Goal: Task Accomplishment & Management: Complete application form

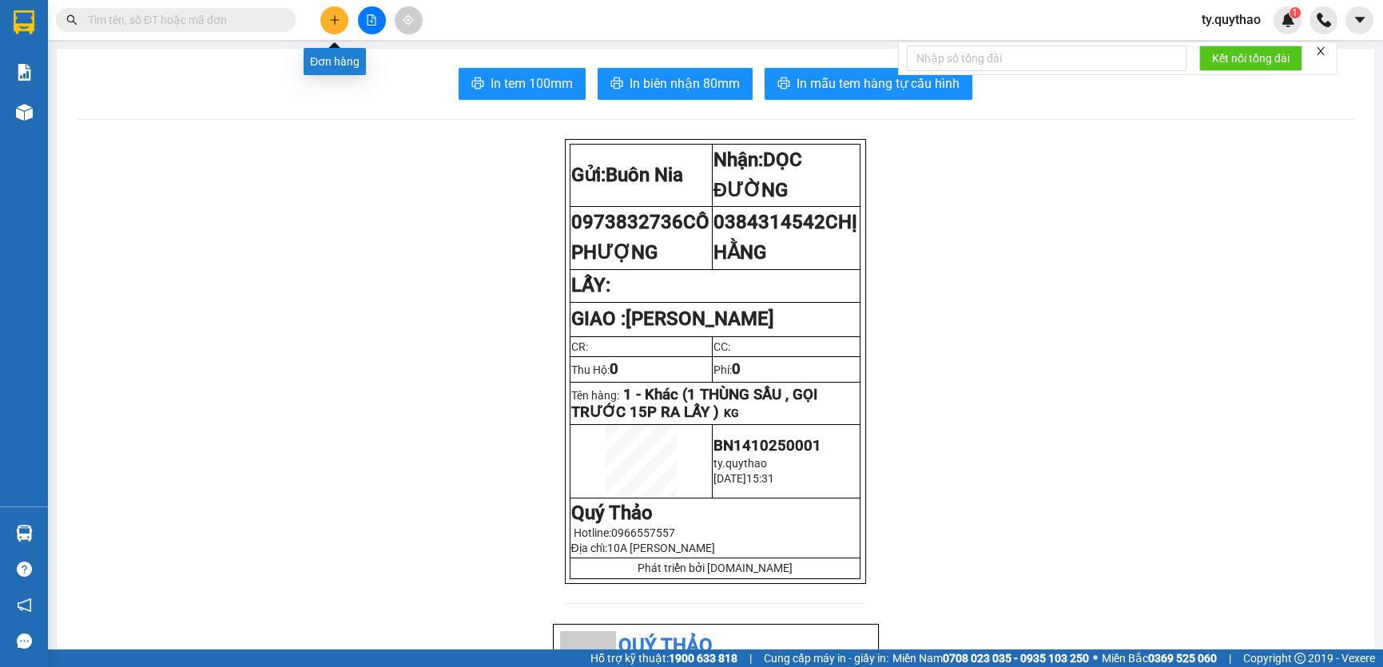
click at [325, 17] on button at bounding box center [334, 20] width 28 height 28
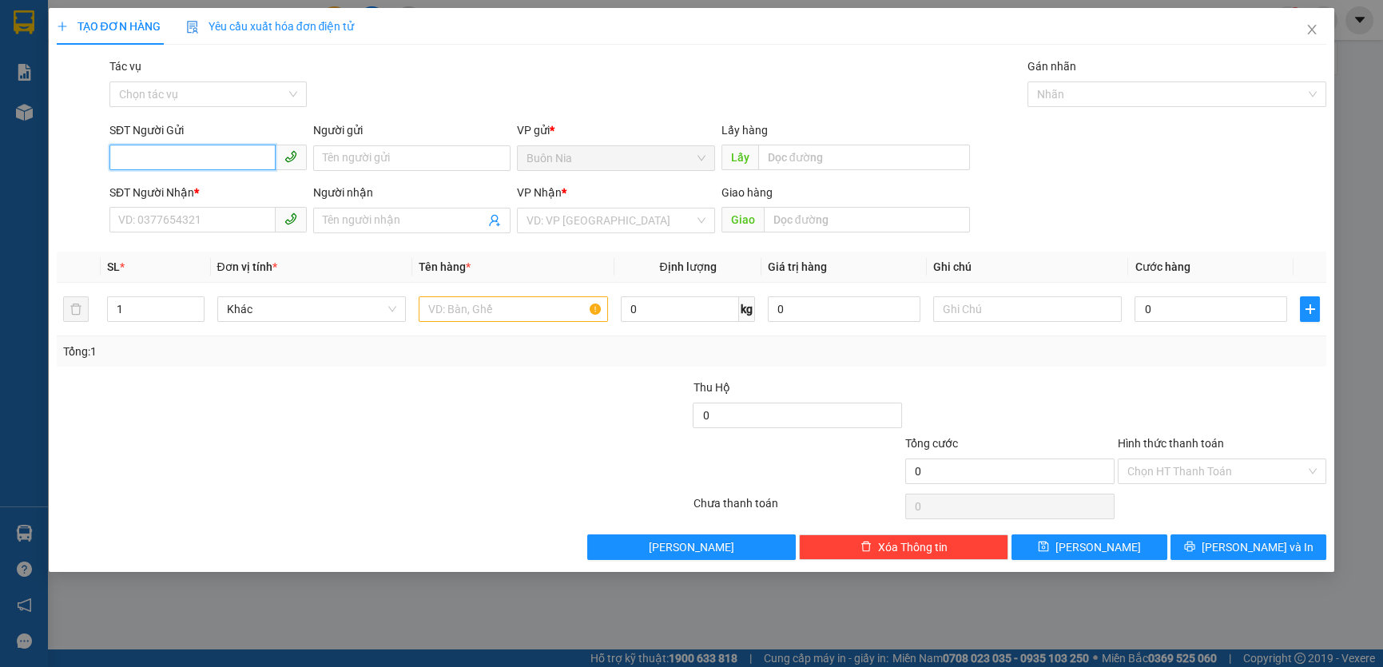
click at [201, 167] on input "SĐT Người Gửi" at bounding box center [192, 158] width 166 height 26
click at [236, 153] on input "SĐT Người Gửi" at bounding box center [192, 158] width 166 height 26
type input "0397670515"
click at [183, 185] on div "0397670515" at bounding box center [208, 190] width 178 height 18
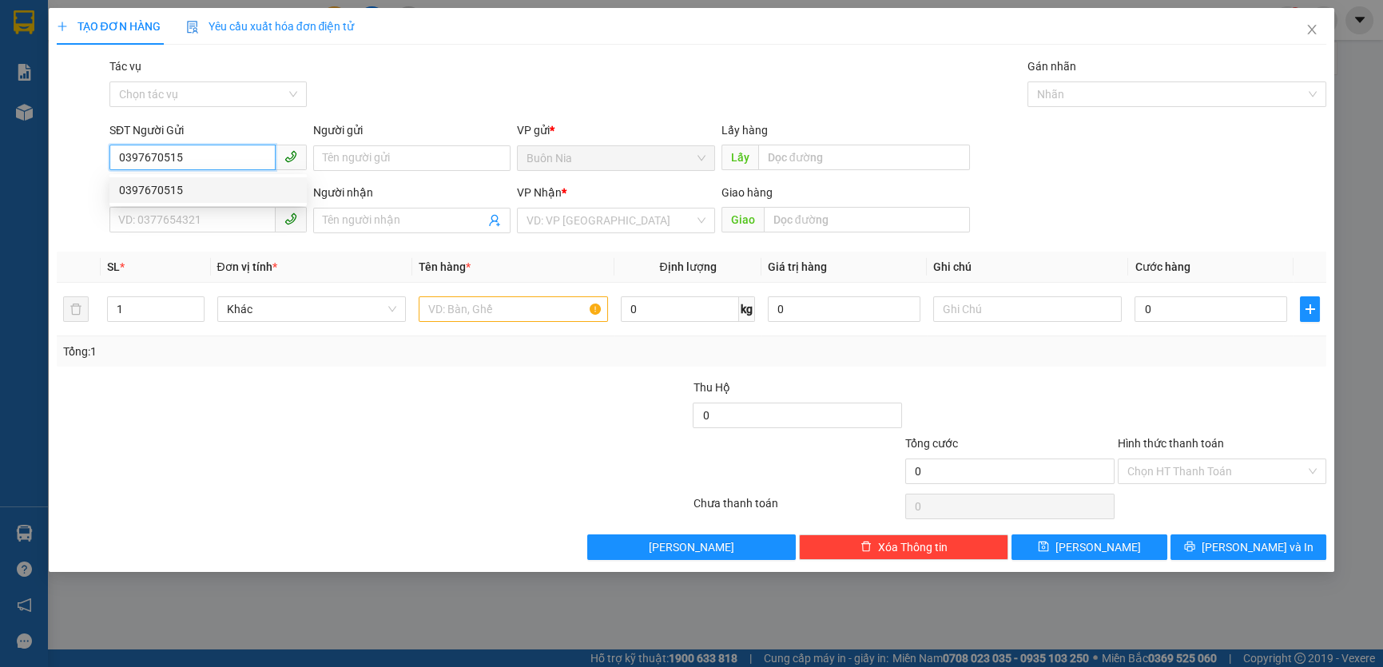
type input "0987331105"
type input "QUỐC"
type input "MIẾU ÔNG CÙ"
type input "0397670515"
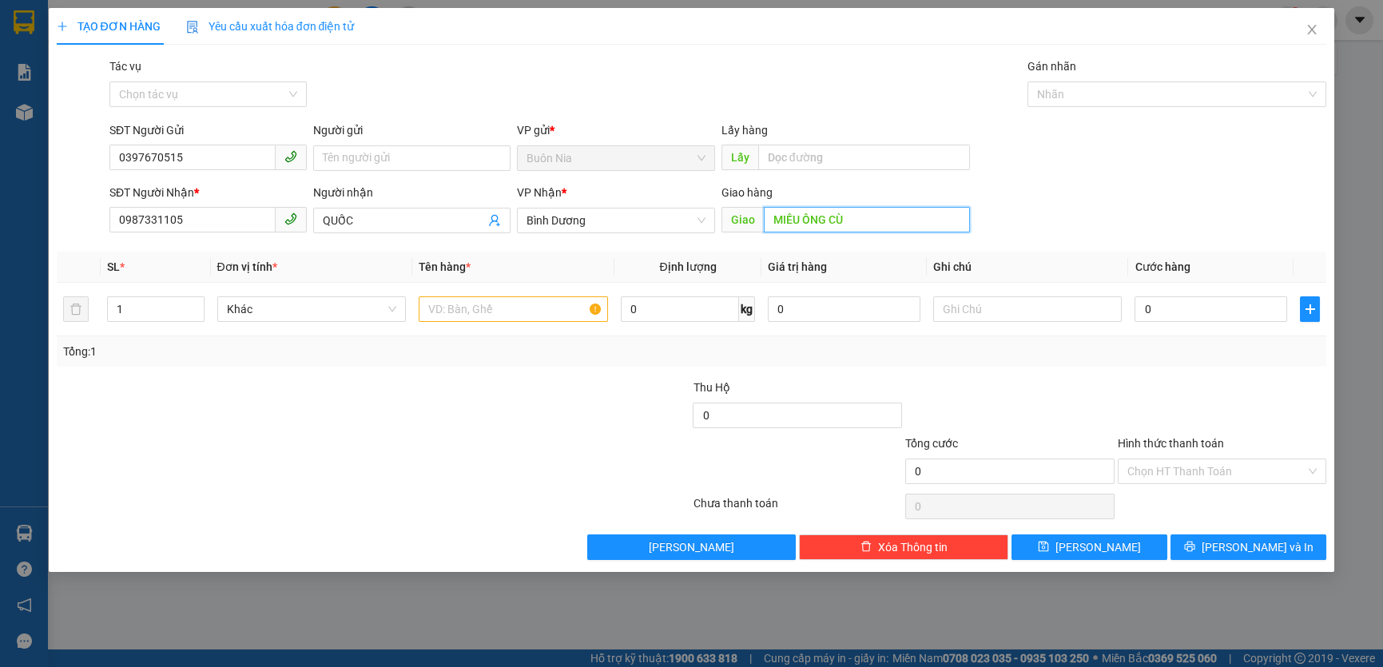
click at [773, 222] on input "MIẾU ÔNG CÙ" at bounding box center [867, 220] width 206 height 26
type input "N4 MIẾU ÔNG CÙ"
click at [147, 320] on input "1" at bounding box center [156, 309] width 96 height 24
type input "2"
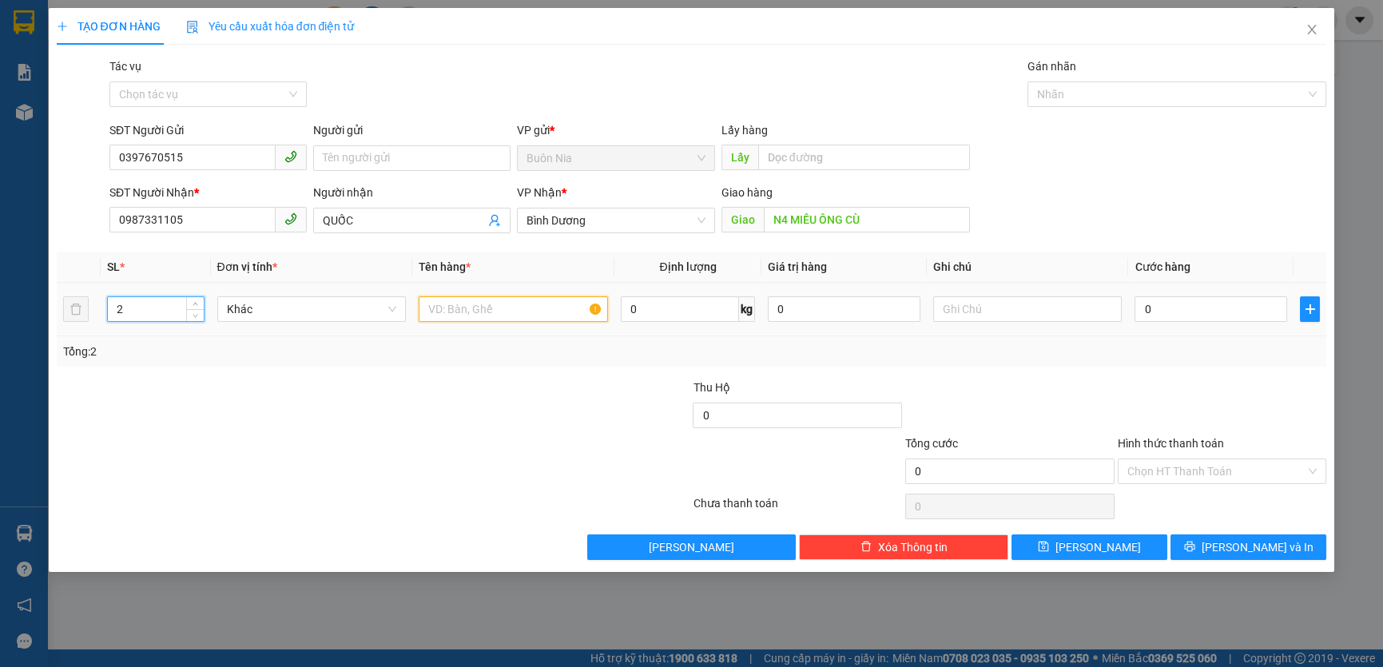
click at [535, 314] on input "text" at bounding box center [513, 309] width 189 height 26
type input "1 T GIẤY + 1T XỐP , HÀNG ĐÔNG LẠNH , GỌI TRƯỚC 15P RA LẤY"
click at [1138, 308] on input "0" at bounding box center [1211, 309] width 153 height 26
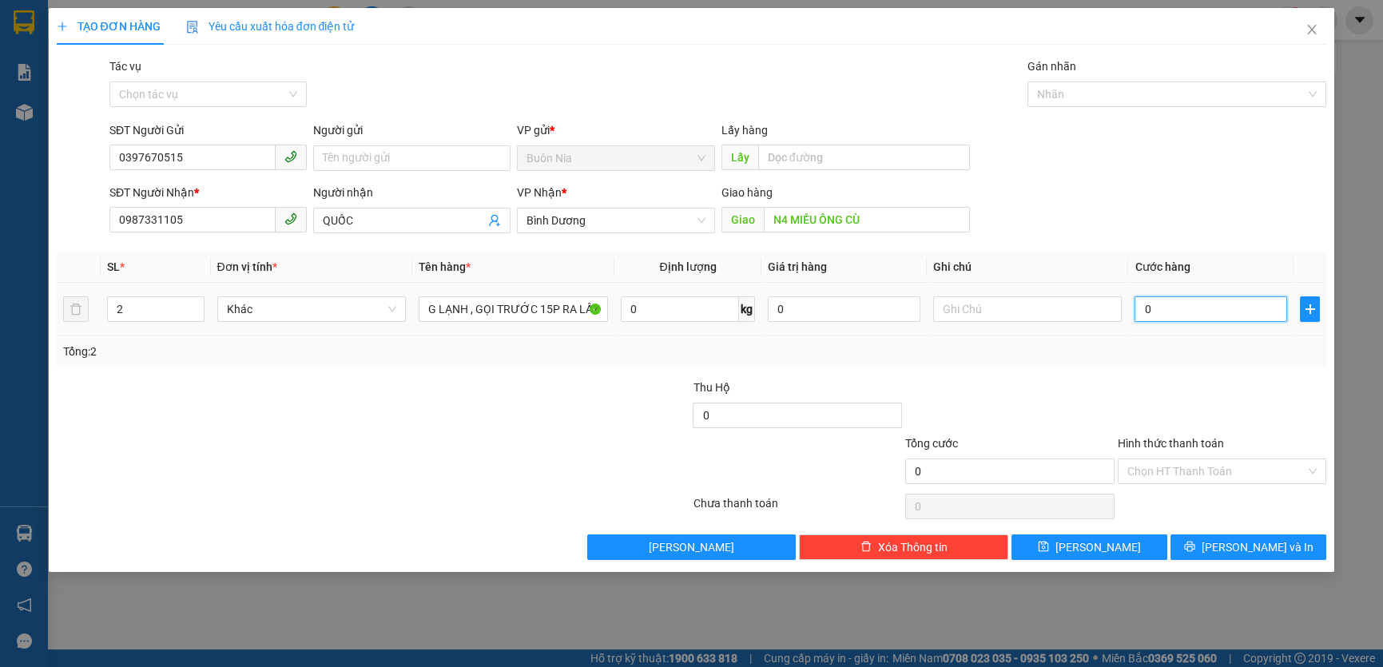
scroll to position [0, 0]
type input "1"
type input "10"
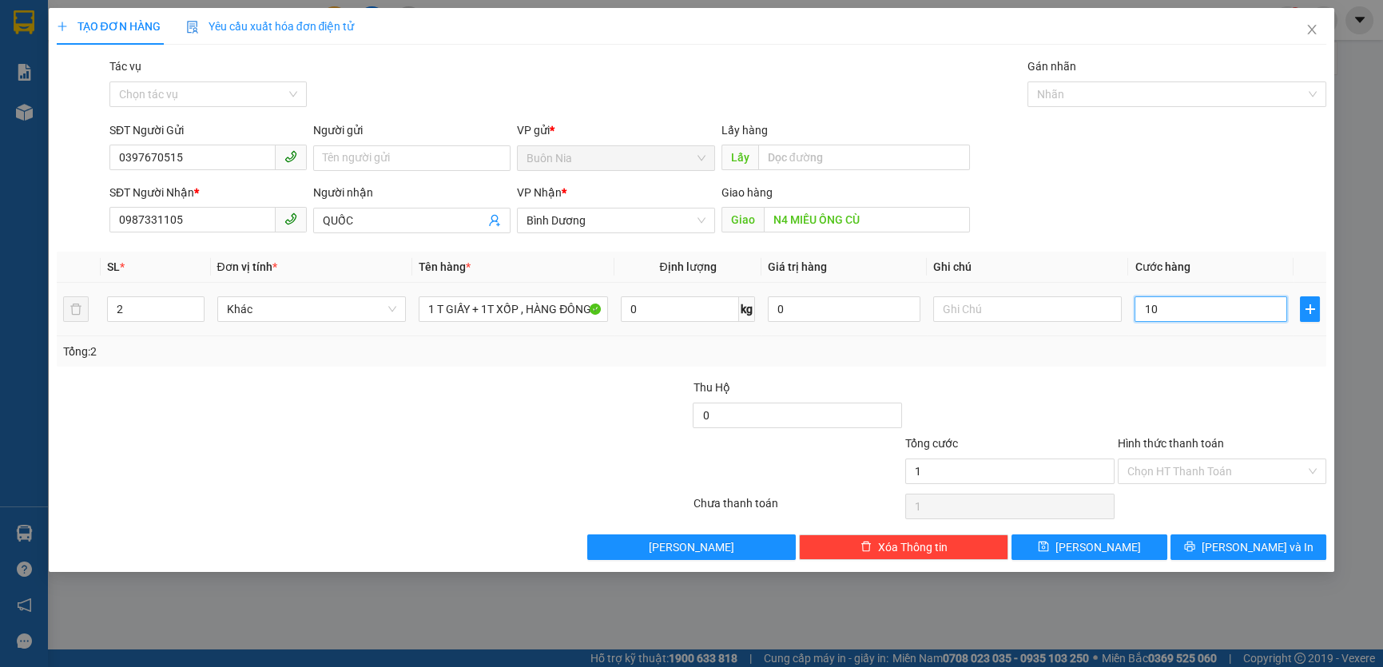
type input "10"
type input "100"
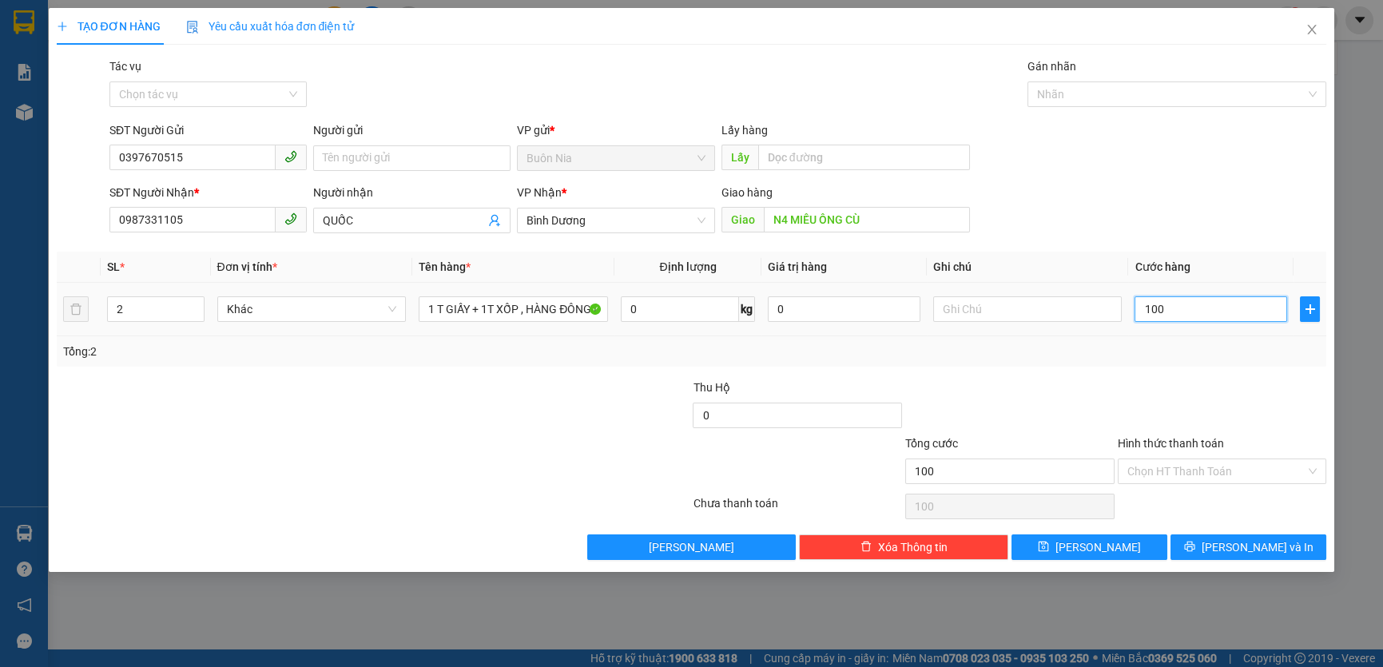
type input "1.000"
type input "10.000"
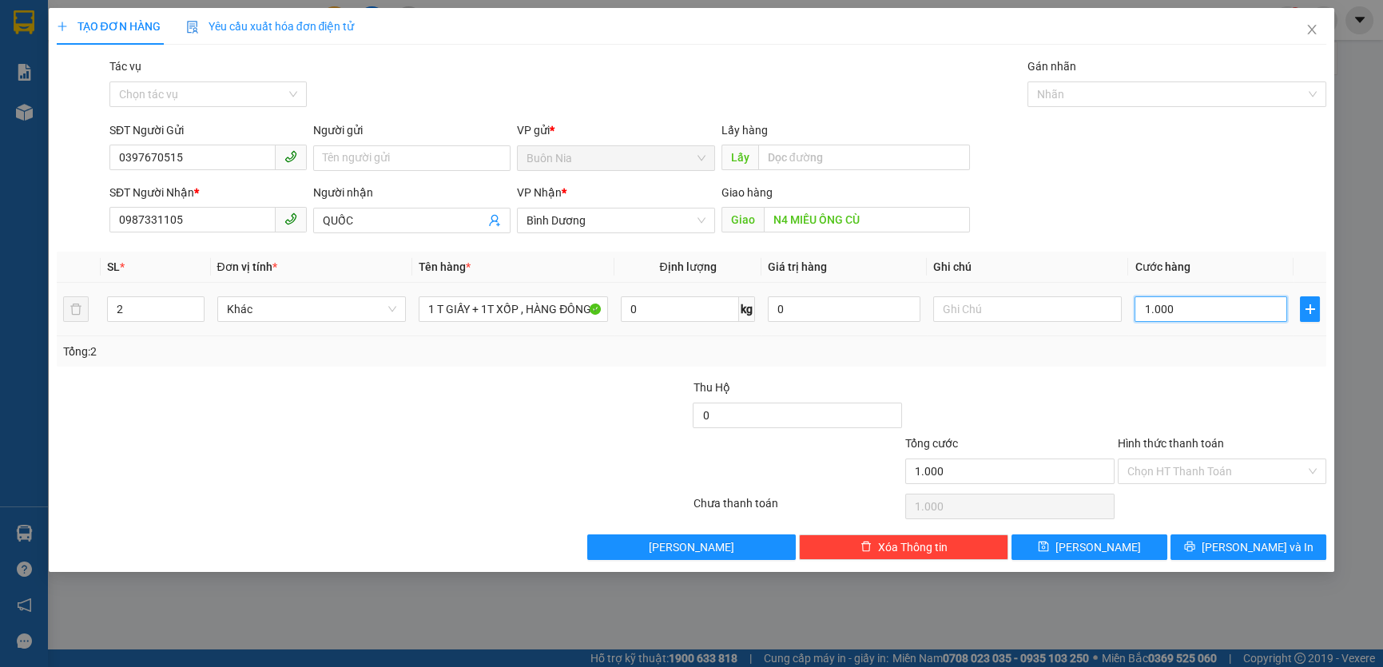
type input "10.000"
type input "100.000"
click at [1234, 475] on input "Hình thức thanh toán" at bounding box center [1216, 471] width 179 height 24
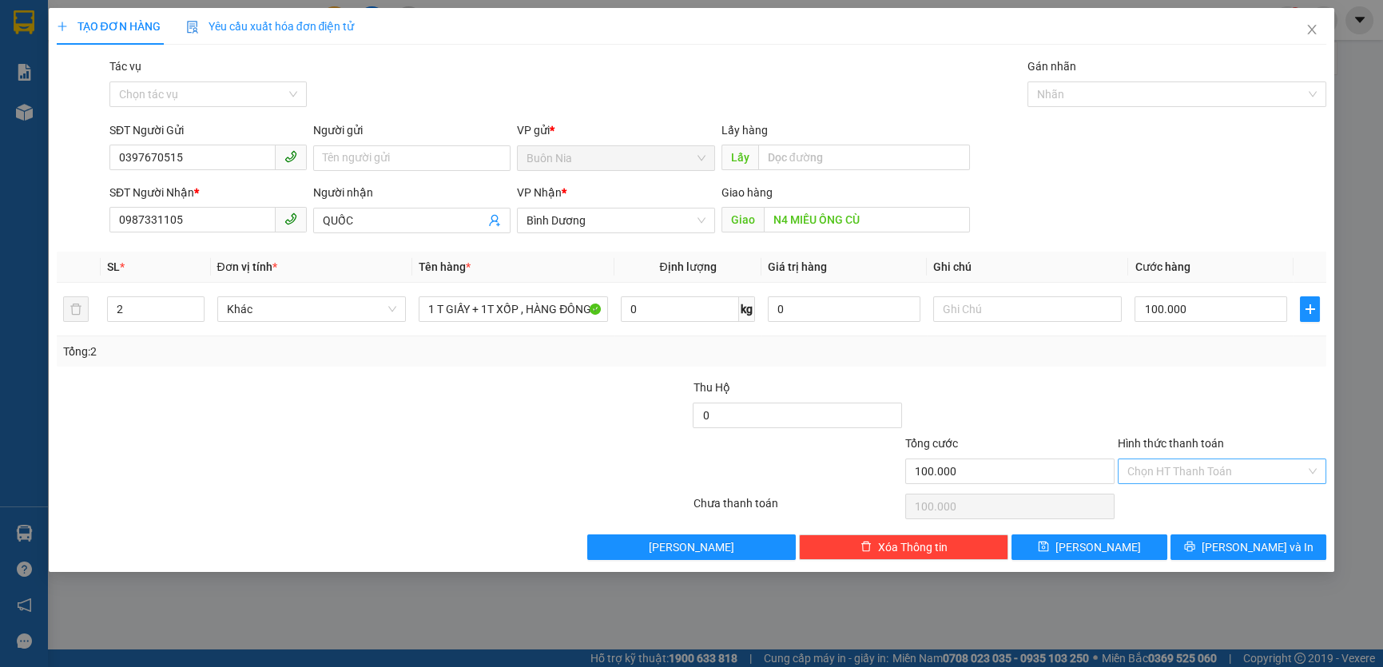
type input "100.000"
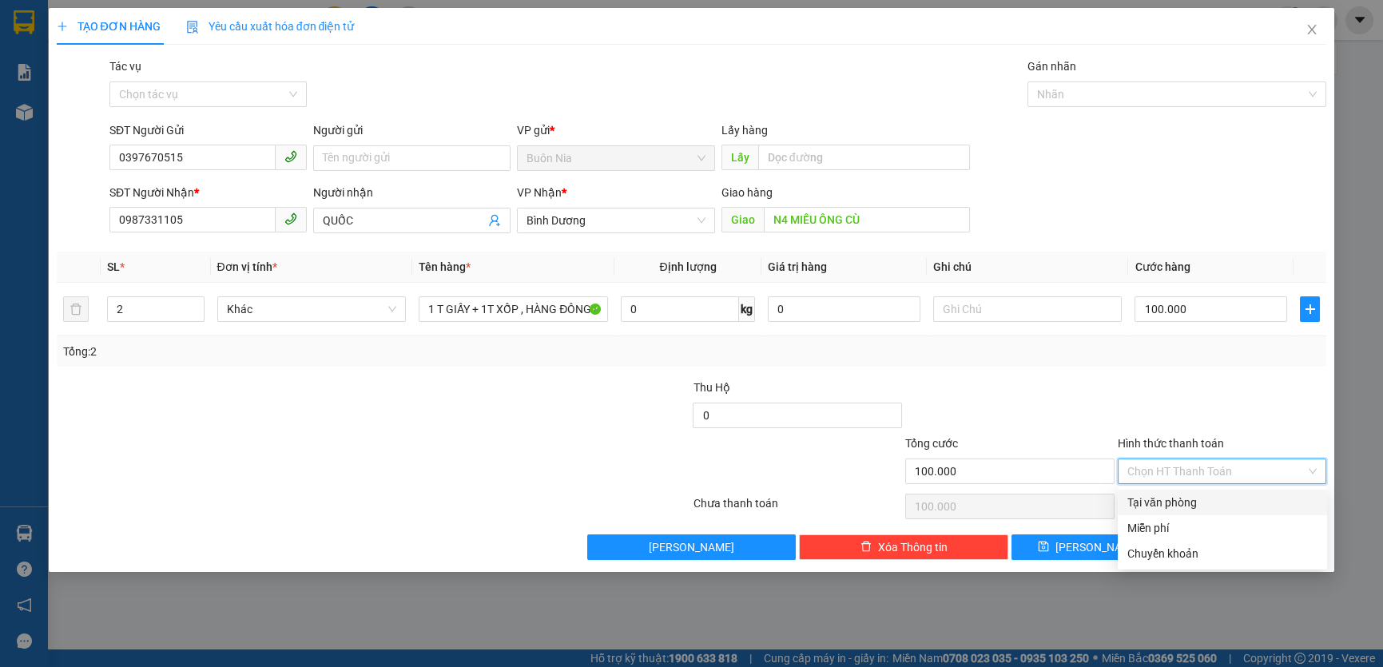
click at [1207, 497] on div "Tại văn phòng" at bounding box center [1222, 503] width 190 height 18
type input "0"
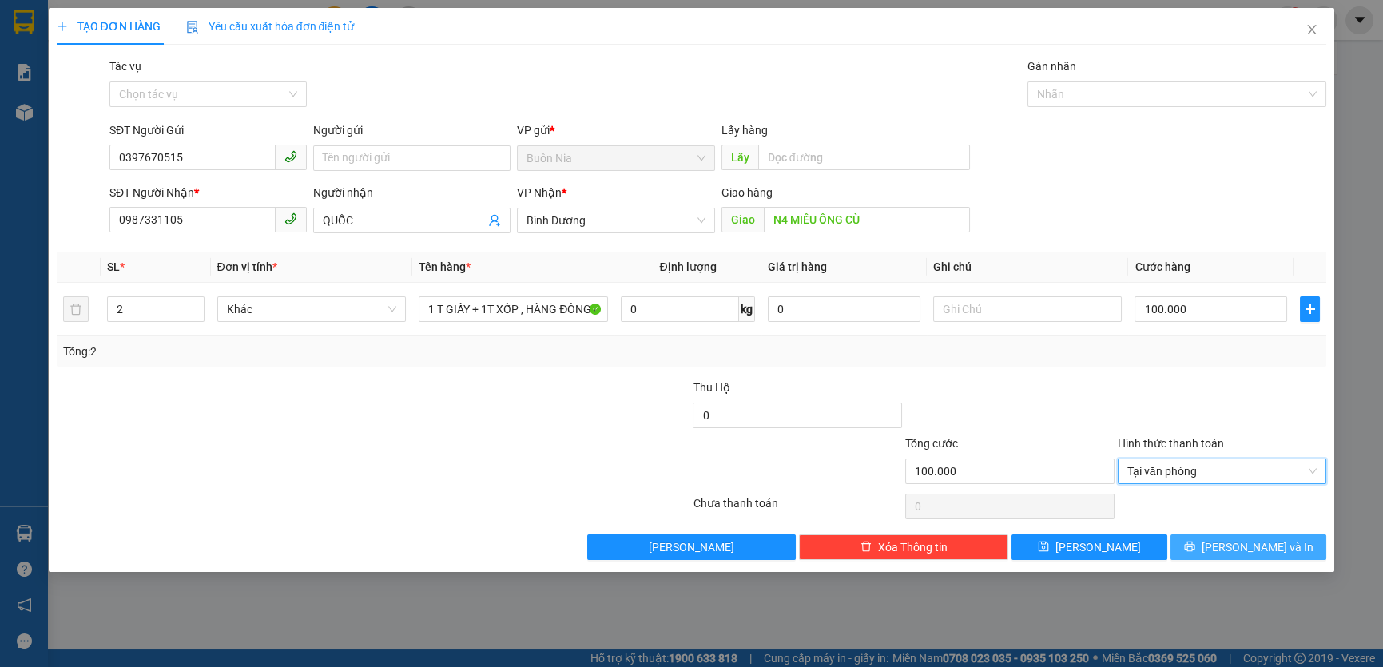
click at [1222, 558] on button "[PERSON_NAME] và In" at bounding box center [1249, 548] width 156 height 26
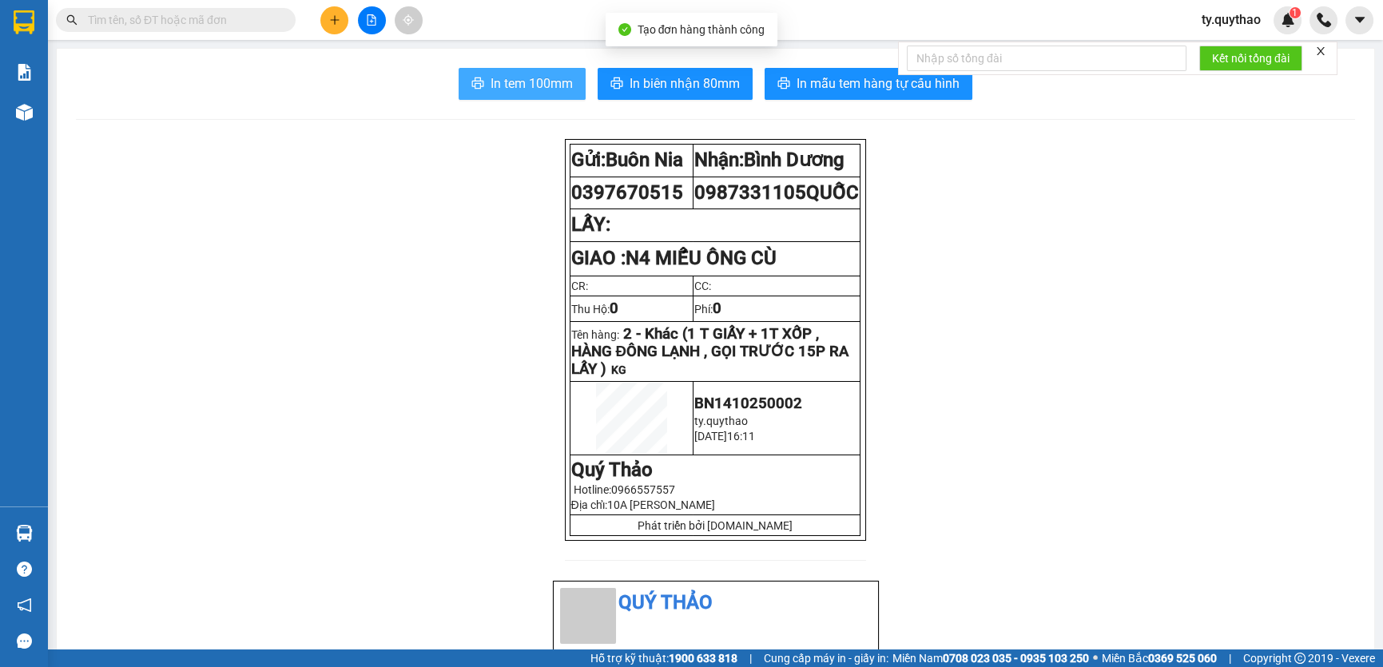
click at [501, 96] on button "In tem 100mm" at bounding box center [522, 84] width 127 height 32
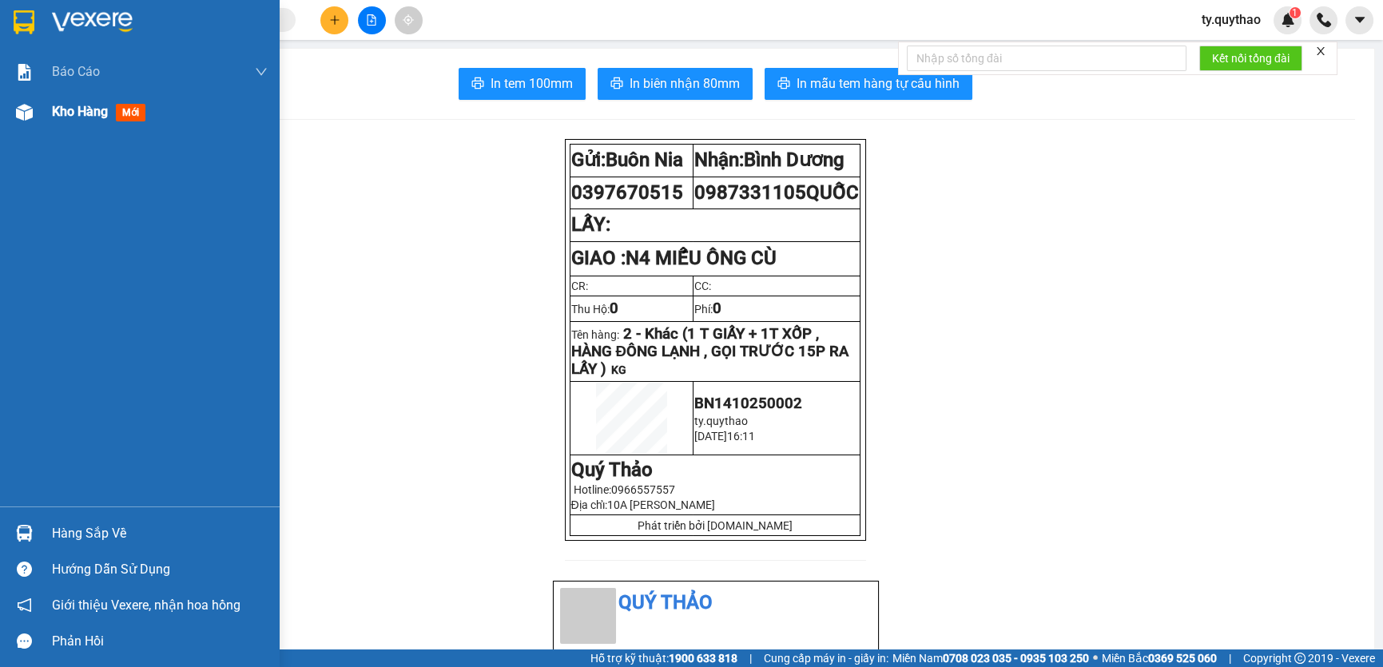
click at [40, 112] on div "Kho hàng mới" at bounding box center [140, 112] width 280 height 40
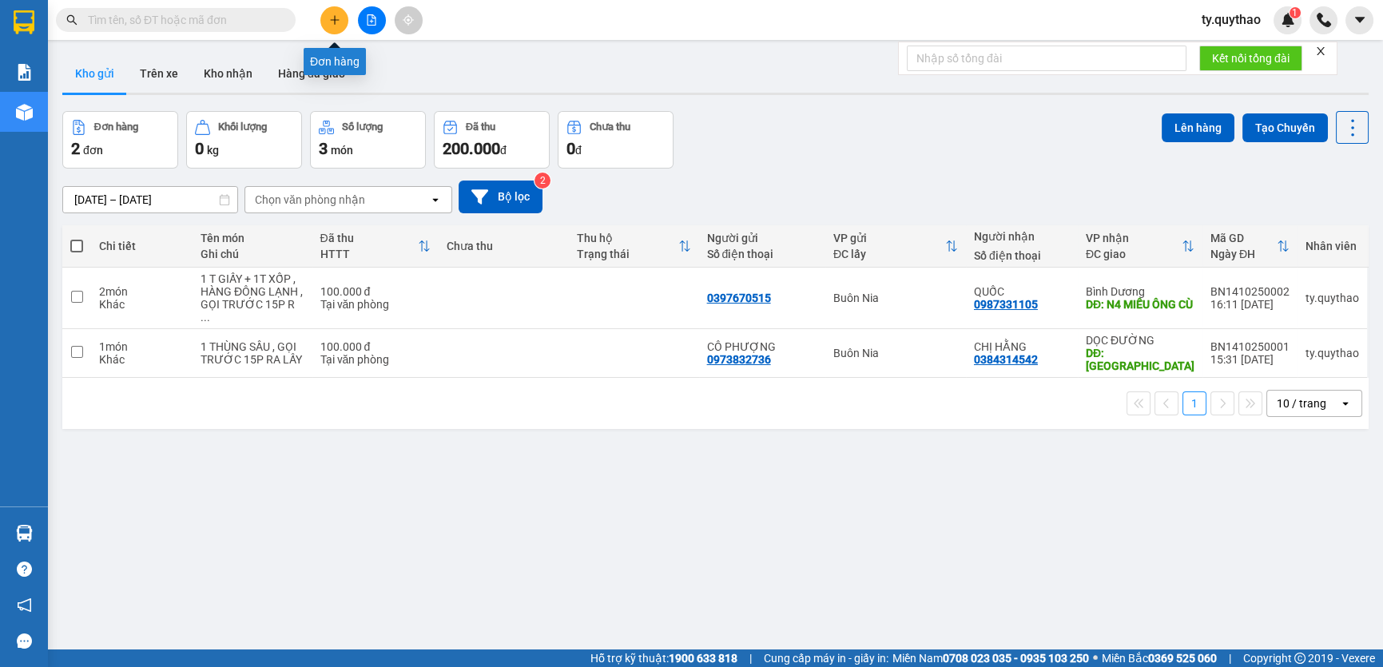
click at [336, 17] on icon "plus" at bounding box center [334, 19] width 11 height 11
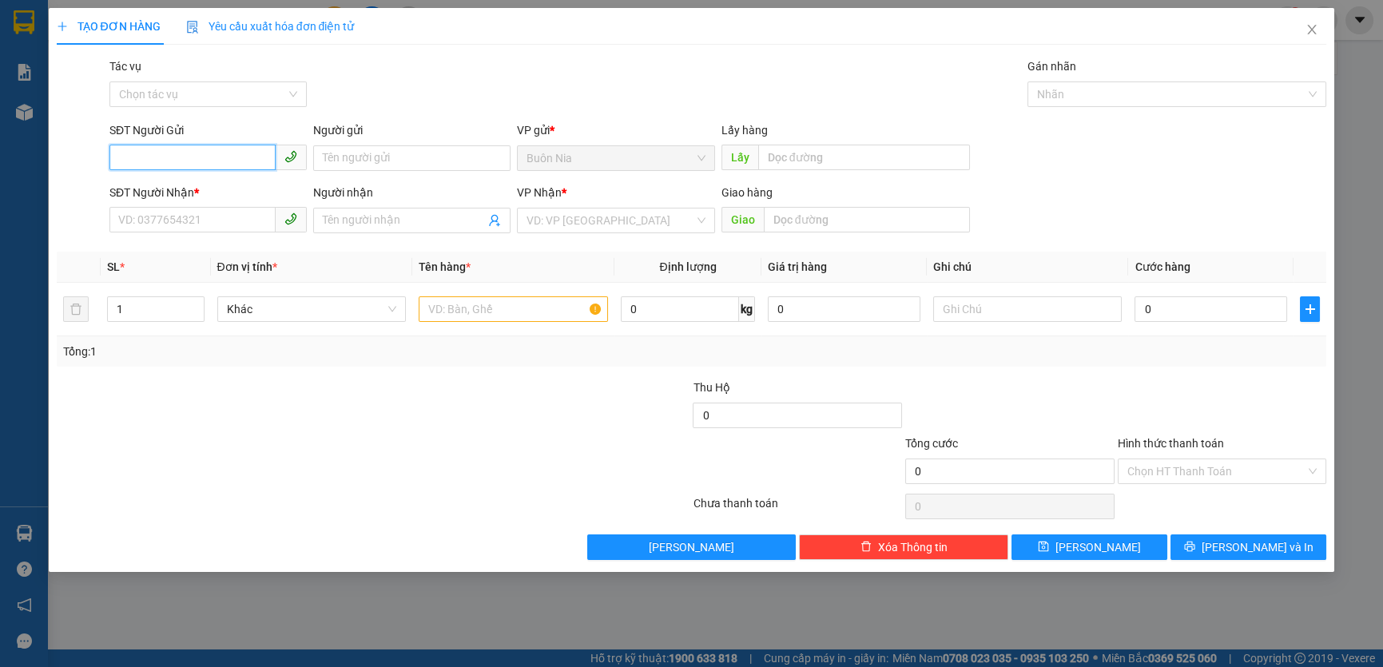
click at [216, 165] on input "SĐT Người Gửi" at bounding box center [192, 158] width 166 height 26
type input "0985260171"
click at [163, 216] on input "SĐT Người Nhận *" at bounding box center [192, 220] width 166 height 26
type input "0945854903"
click at [574, 216] on input "search" at bounding box center [610, 221] width 167 height 24
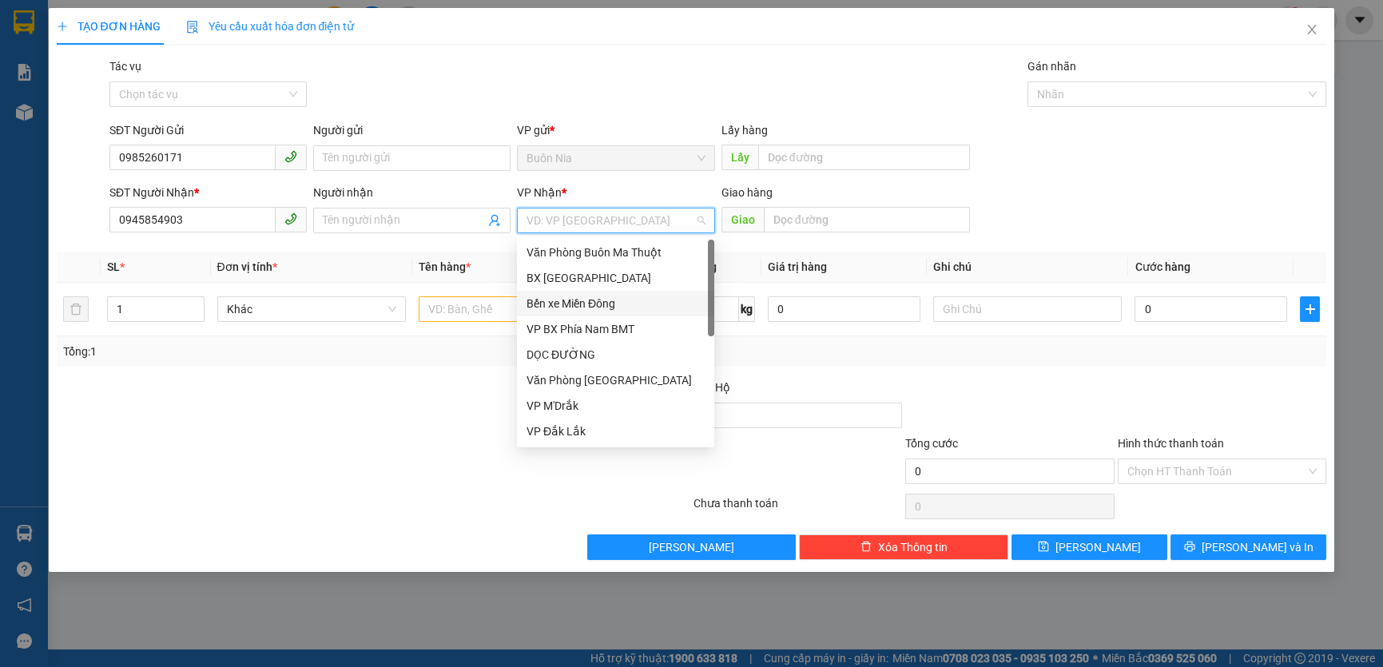
click at [625, 304] on div "Bến xe Miền Đông" at bounding box center [616, 304] width 178 height 18
click at [625, 304] on input "0" at bounding box center [680, 309] width 118 height 26
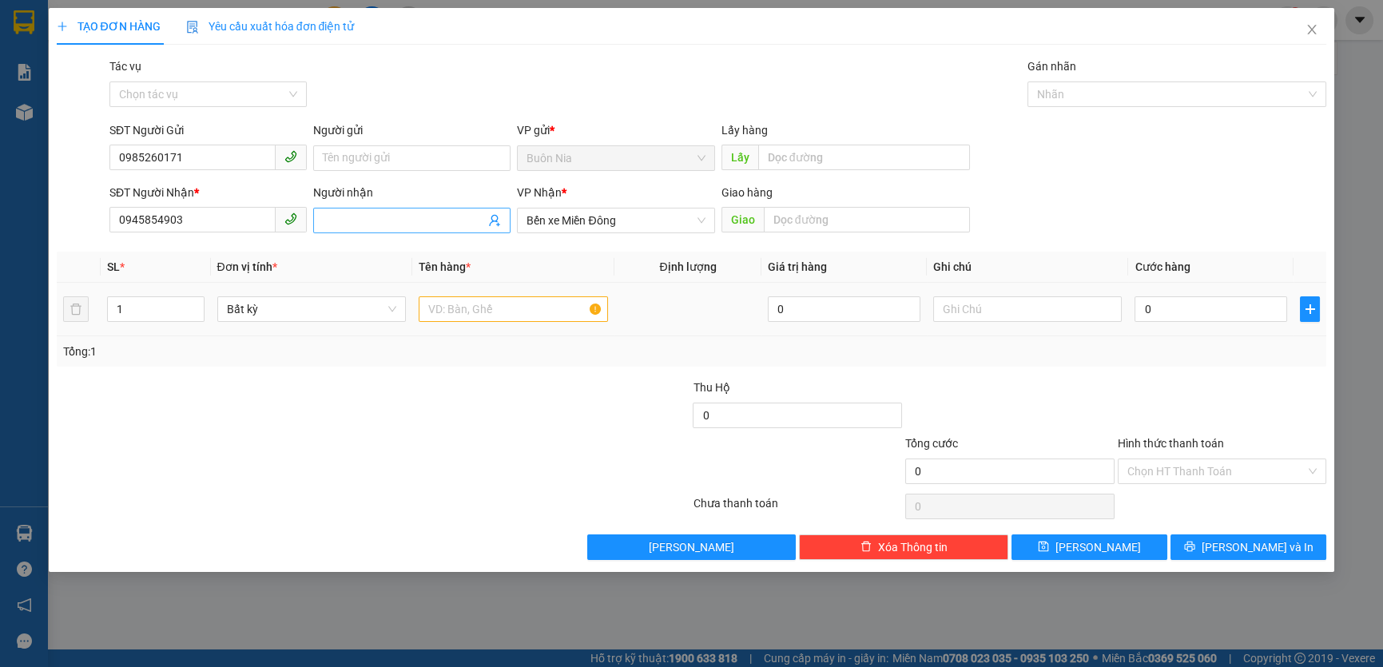
click at [423, 219] on input "Người nhận" at bounding box center [404, 221] width 162 height 18
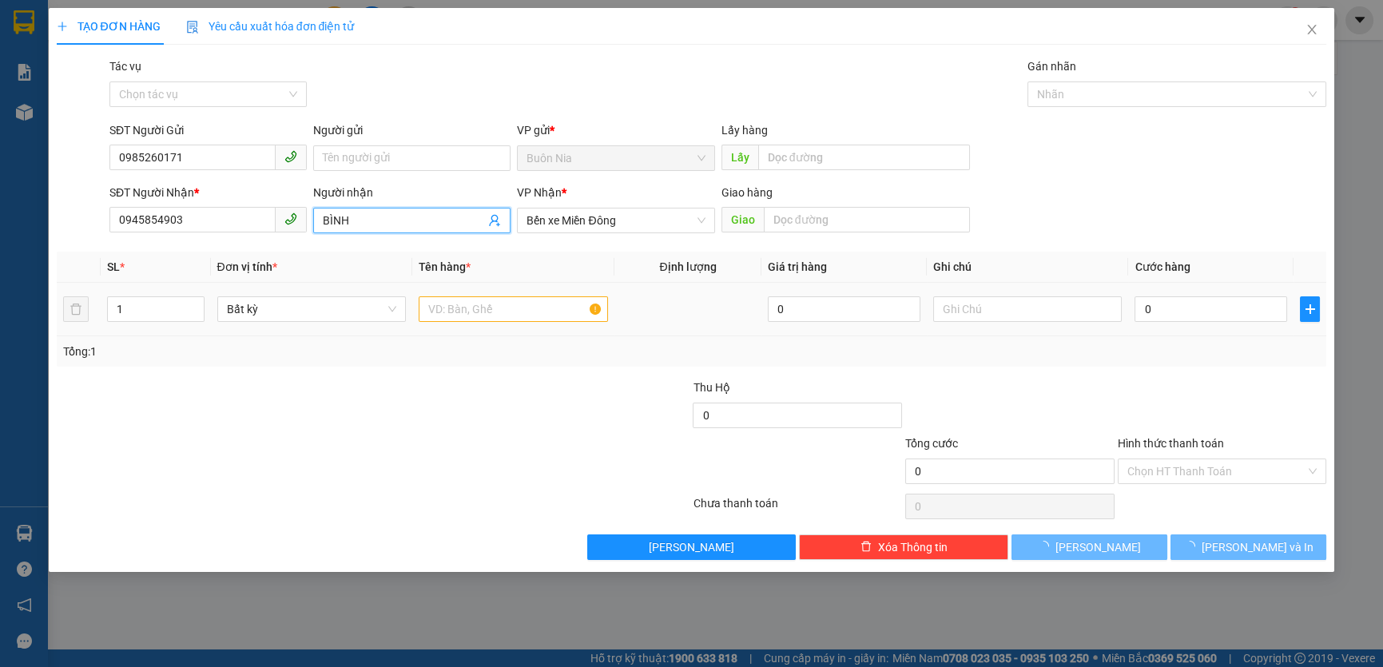
type input "BÌNH"
click at [479, 308] on input "text" at bounding box center [513, 309] width 189 height 26
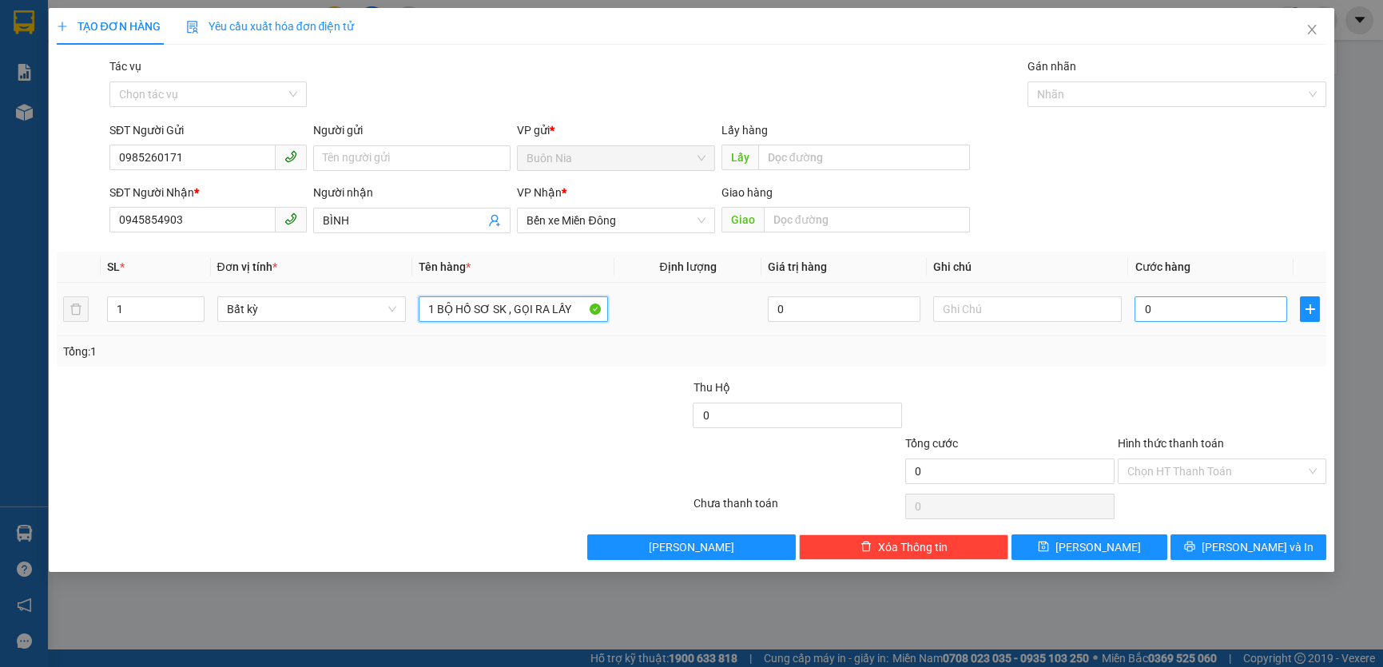
type input "1 BỘ HỒ SƠ SK , GỌI RA LẤY"
click at [1141, 319] on input "0" at bounding box center [1211, 309] width 153 height 26
type input "3"
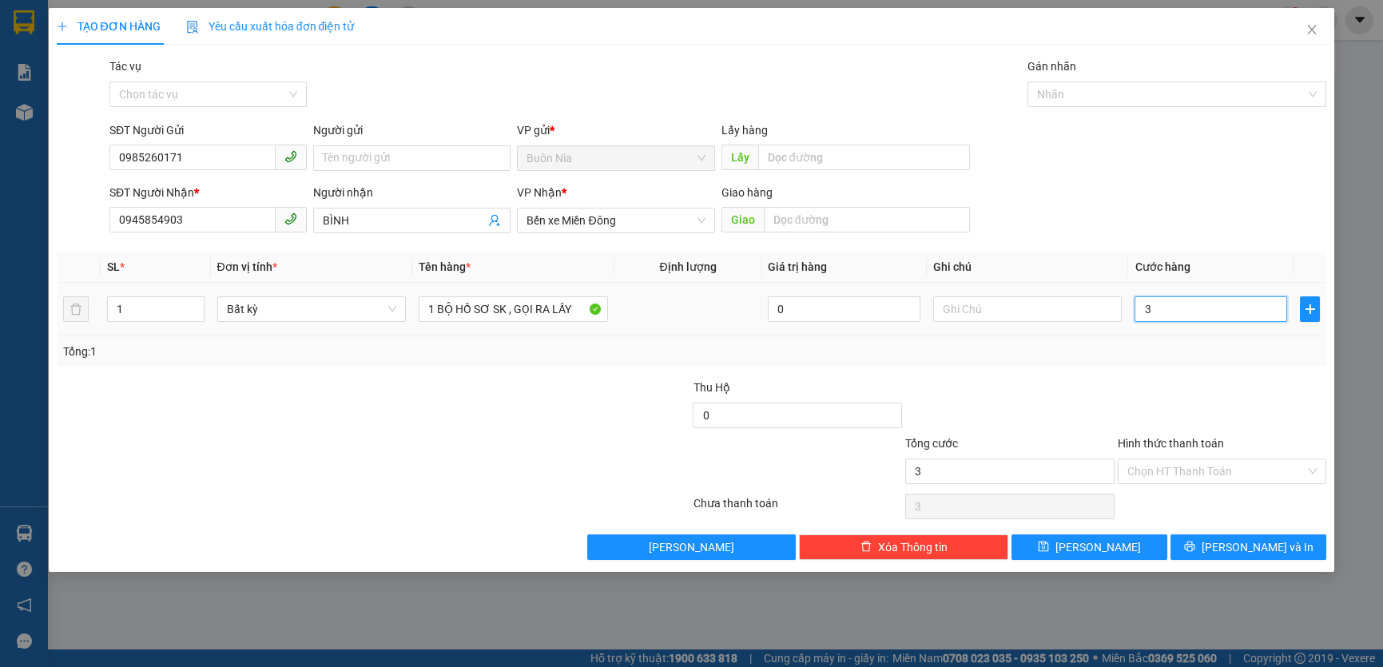
type input "30"
type input "300"
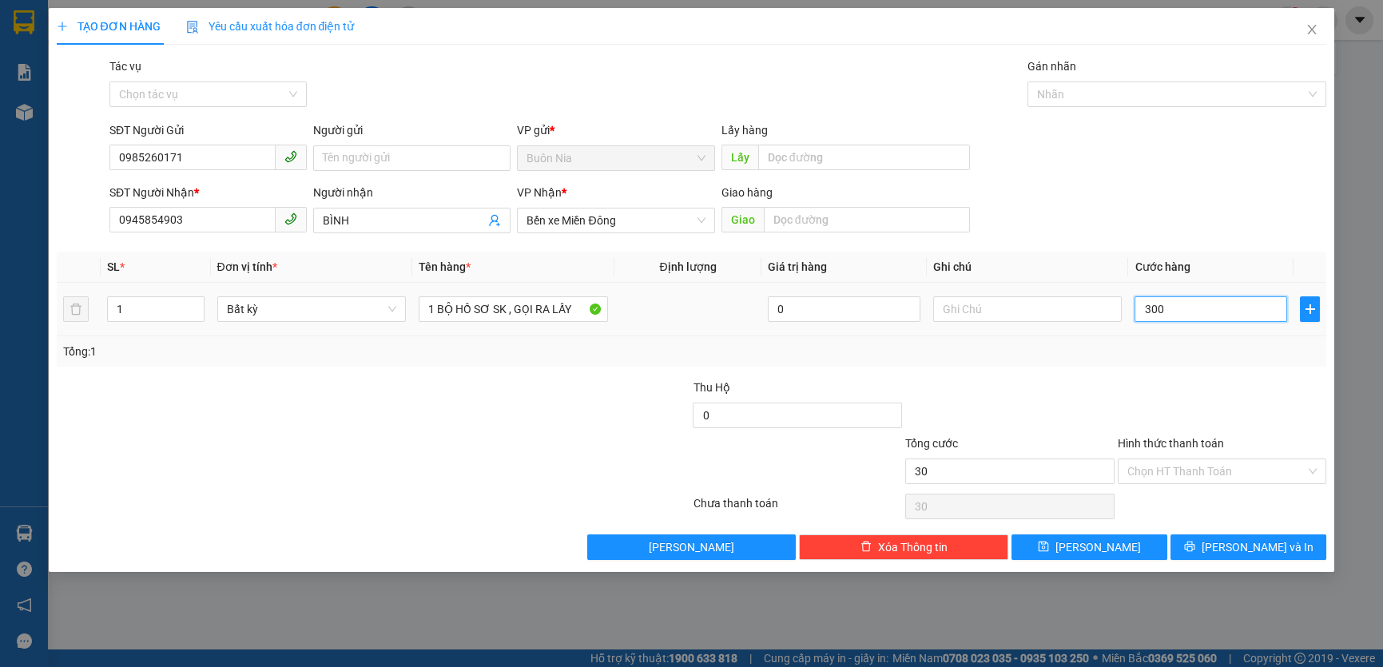
type input "300"
type input "3.000"
type input "30.000"
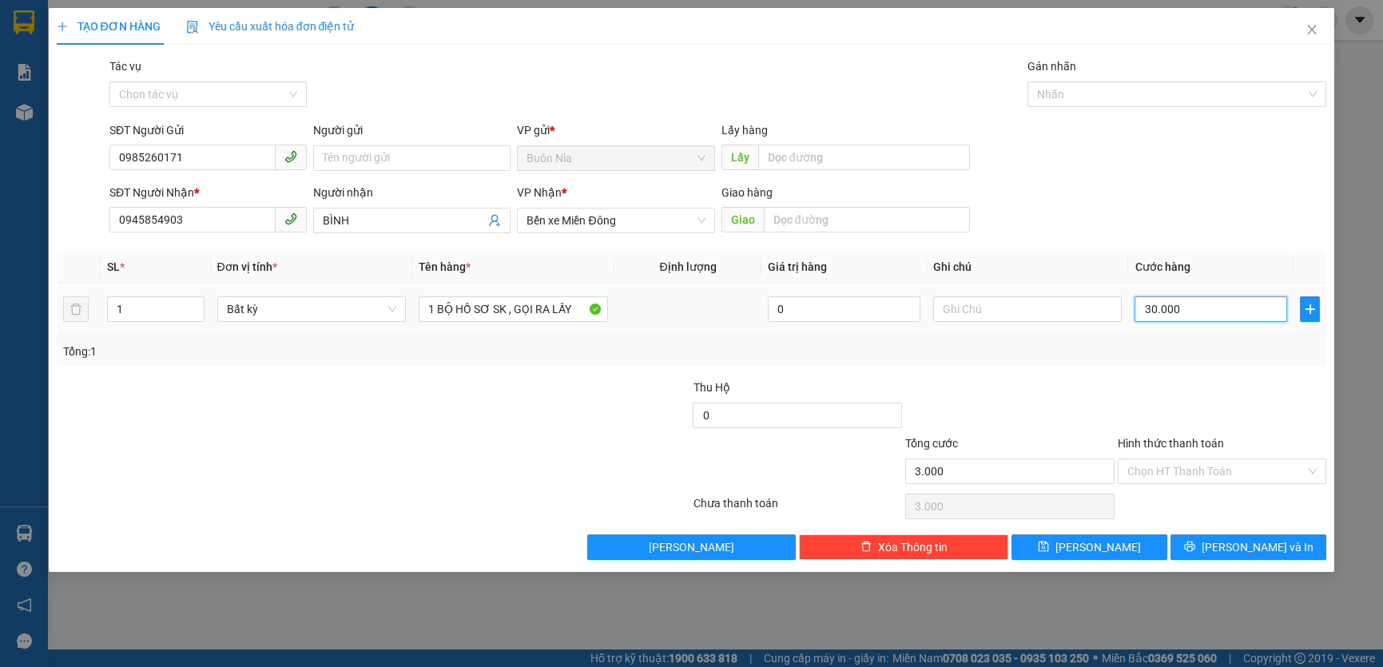
type input "30.000"
click at [1165, 460] on input "Hình thức thanh toán" at bounding box center [1216, 471] width 179 height 24
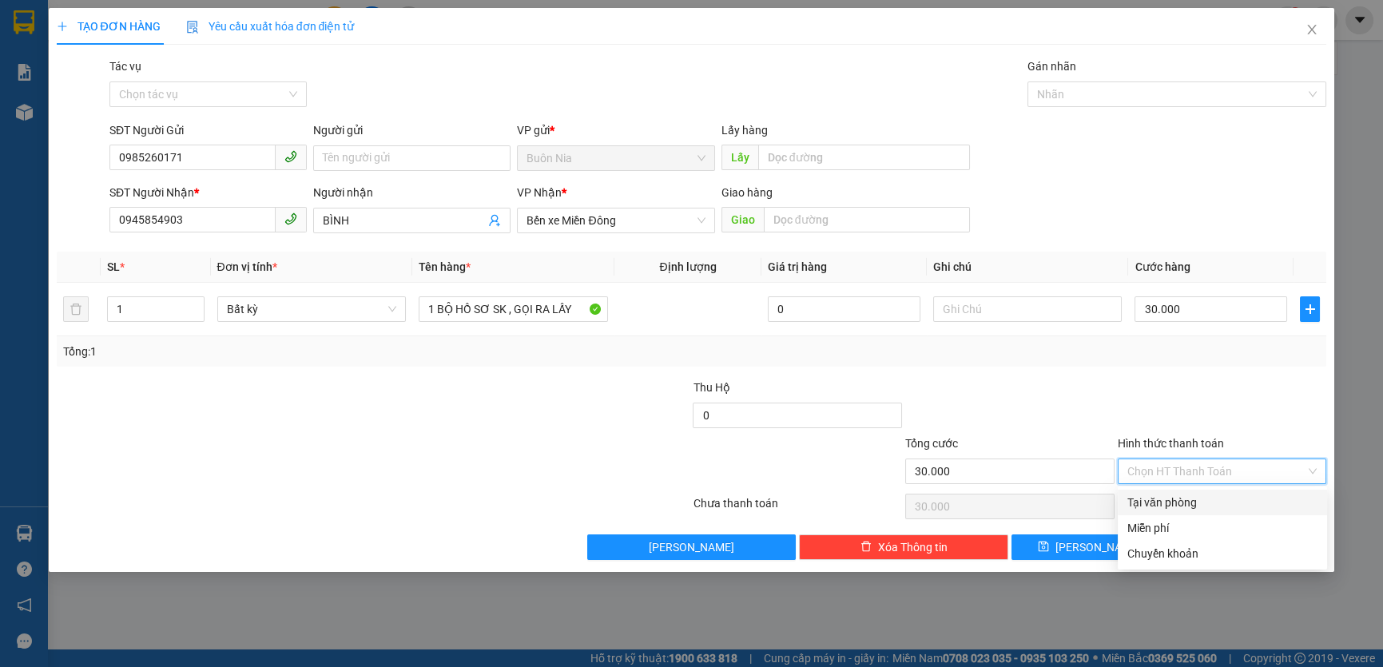
click at [1171, 503] on div "Tại văn phòng" at bounding box center [1222, 503] width 190 height 18
type input "0"
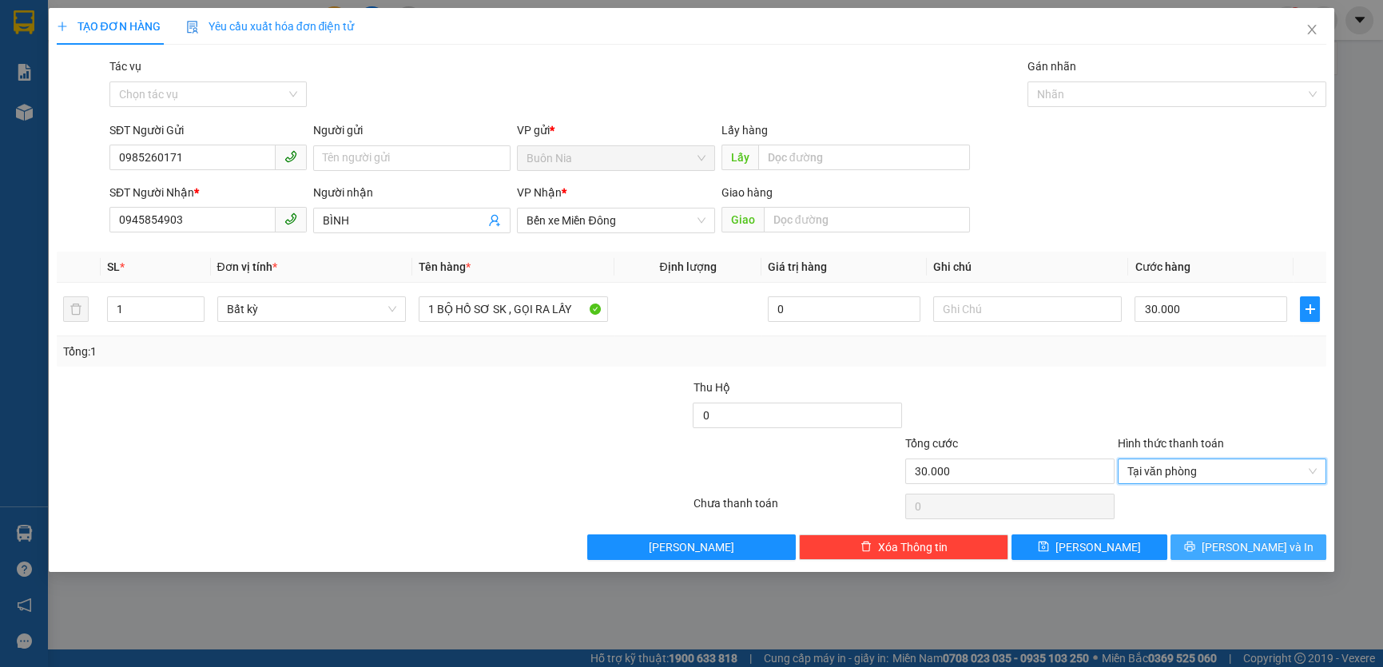
click at [1231, 541] on button "[PERSON_NAME] và In" at bounding box center [1249, 548] width 156 height 26
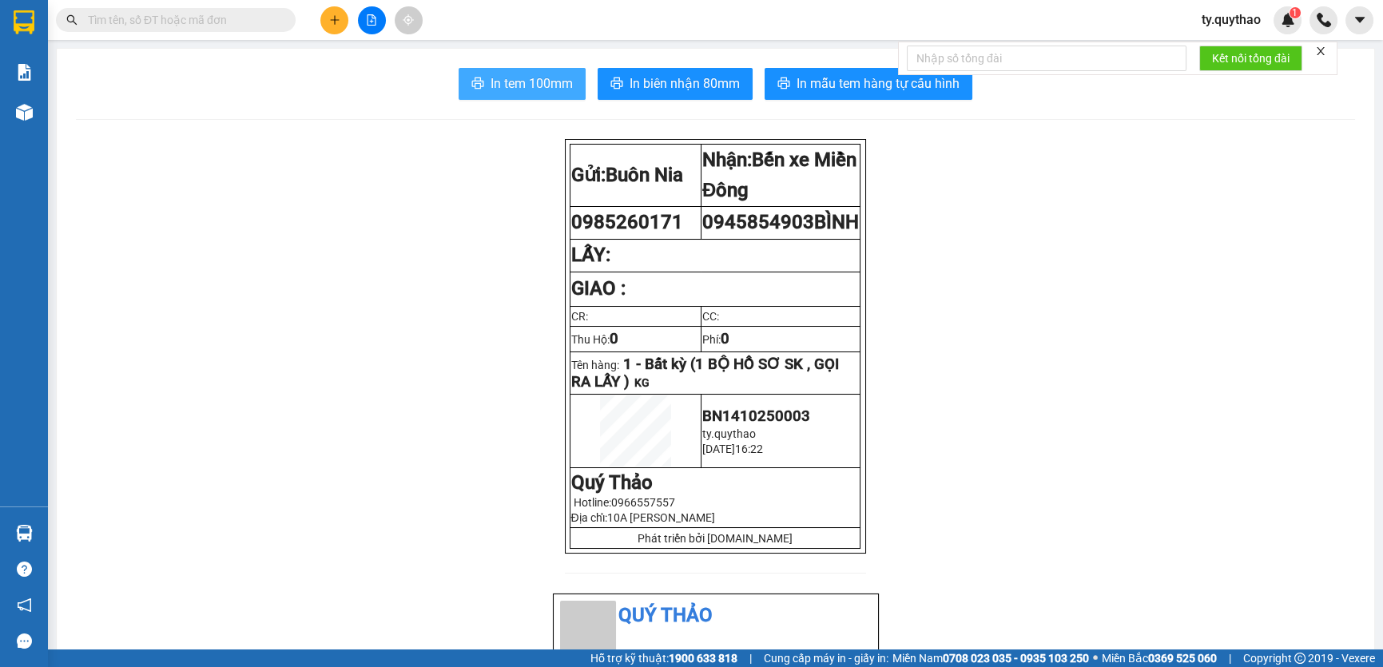
click at [527, 89] on span "In tem 100mm" at bounding box center [532, 84] width 82 height 20
click at [550, 93] on span "In tem 100mm" at bounding box center [532, 84] width 82 height 20
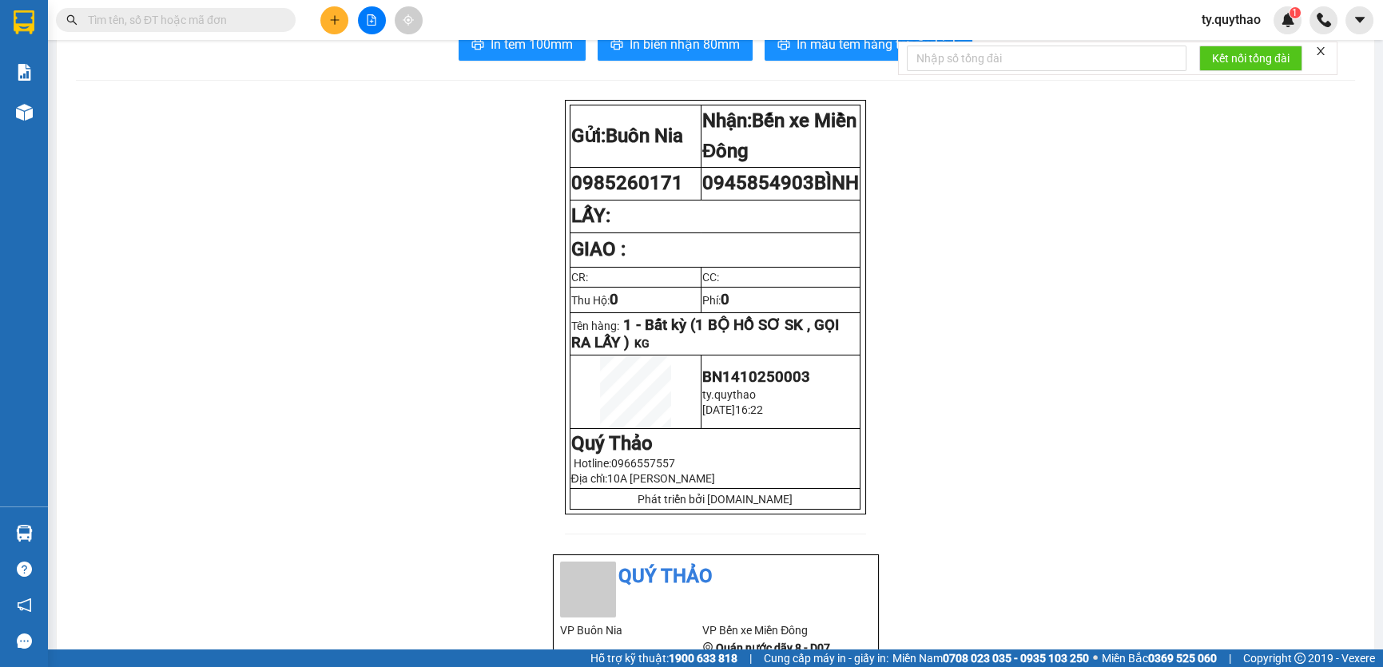
scroll to position [72, 0]
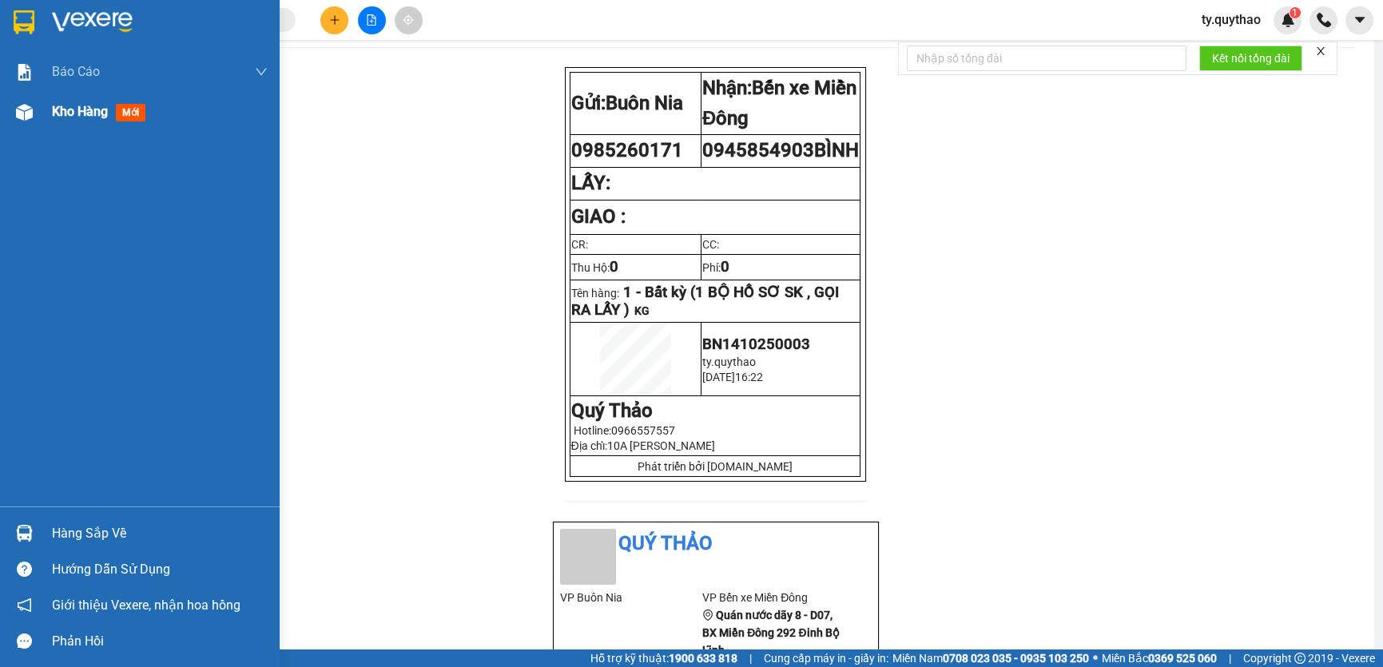
click at [94, 116] on span "Kho hàng" at bounding box center [80, 111] width 56 height 15
